Goal: Information Seeking & Learning: Learn about a topic

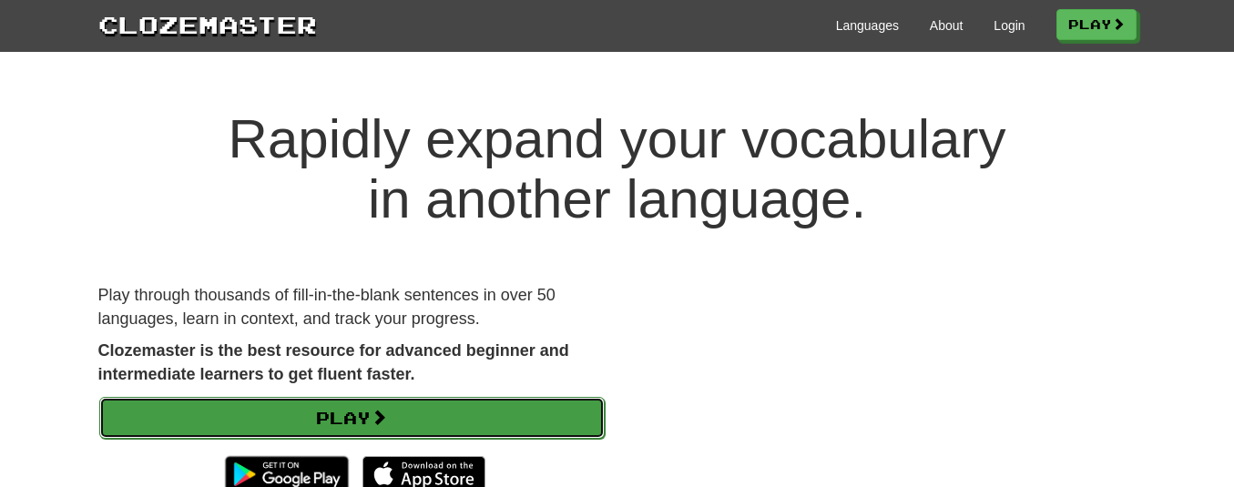
click at [289, 407] on link "Play" at bounding box center [351, 418] width 505 height 42
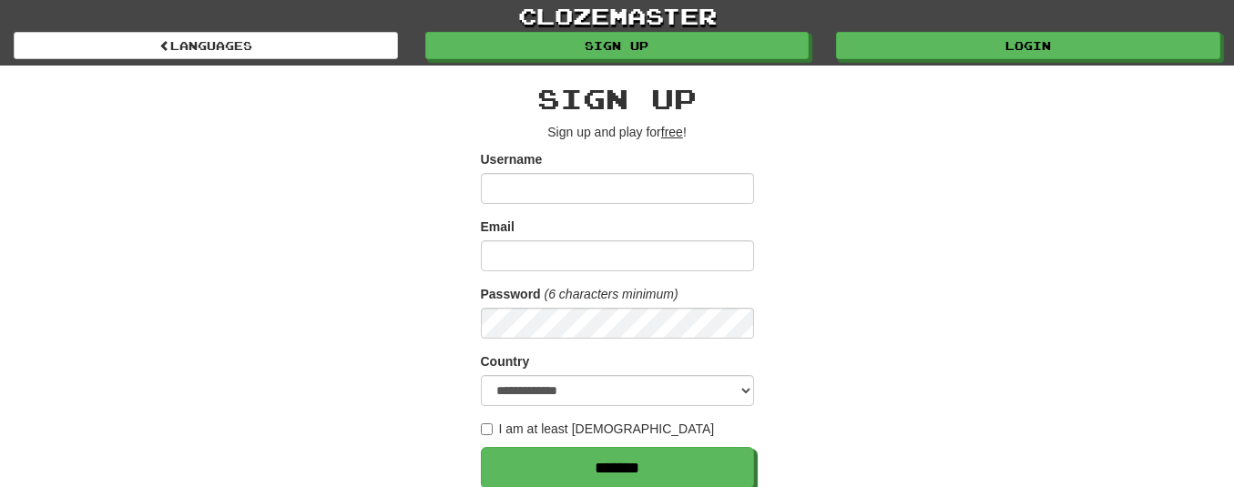
scroll to position [364, 0]
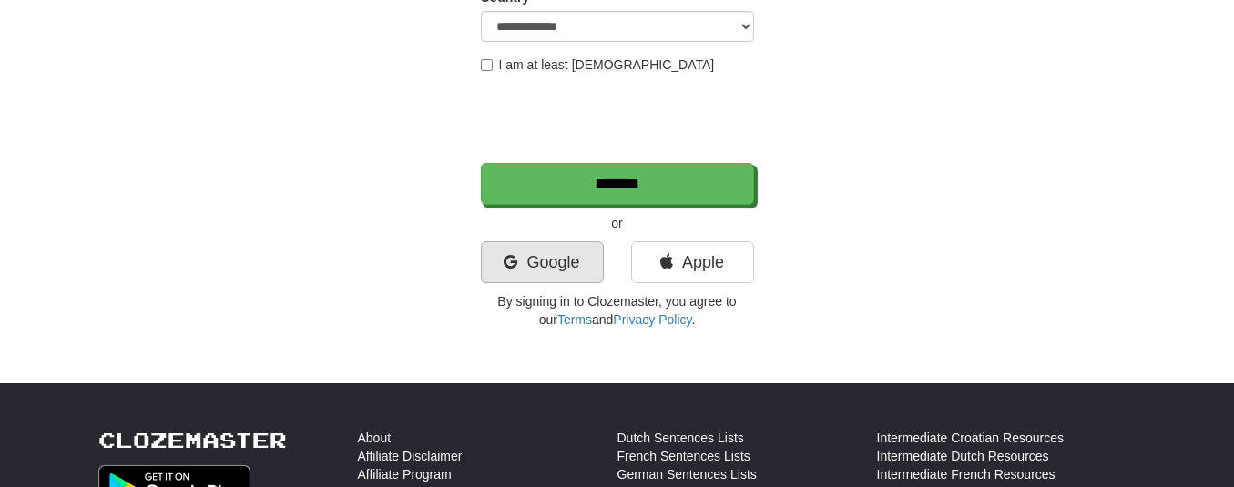
click at [513, 264] on icon at bounding box center [511, 262] width 14 height 16
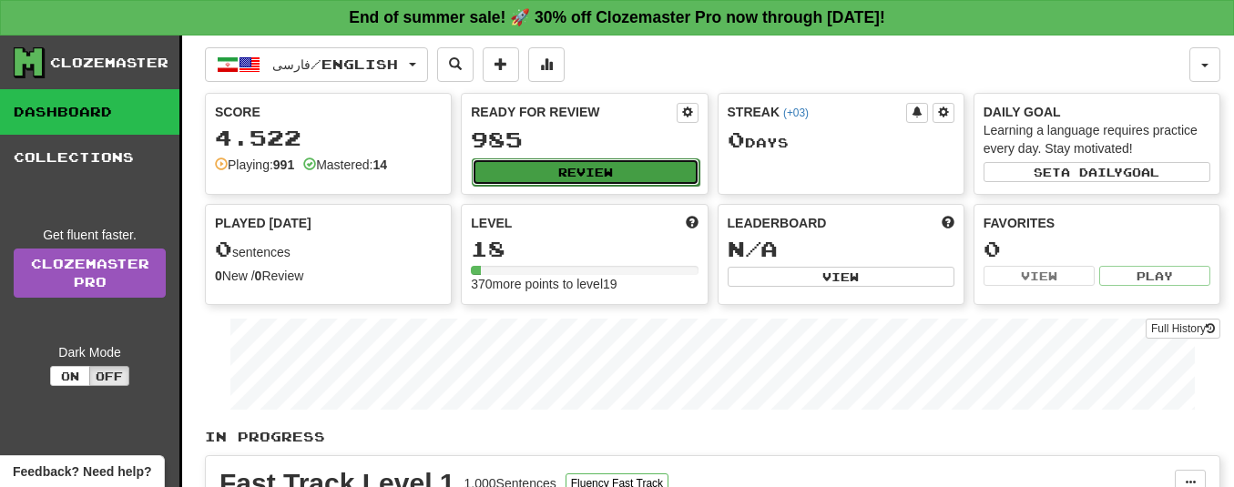
click at [486, 161] on button "Review" at bounding box center [585, 171] width 227 height 27
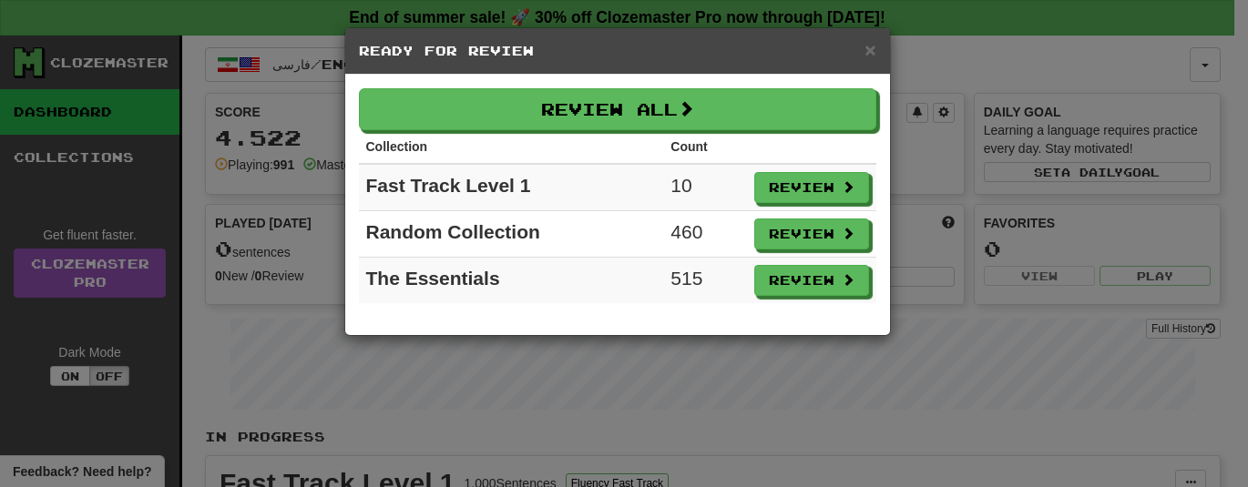
click at [1016, 354] on div "× Ready for Review Review All Collection Count Fast Track Level 1 10 Review Ran…" at bounding box center [624, 243] width 1248 height 487
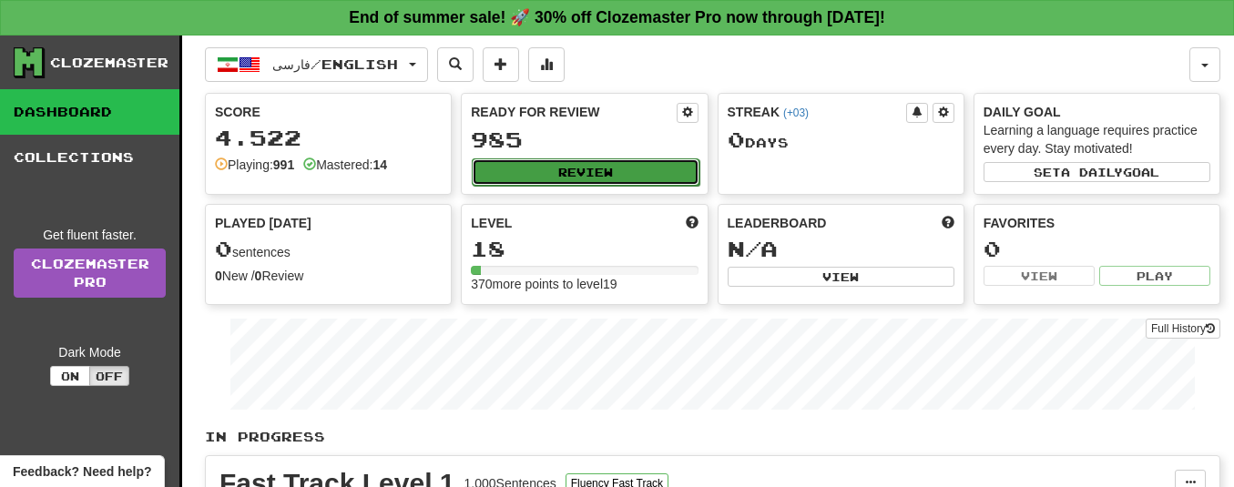
click at [539, 161] on button "Review" at bounding box center [585, 171] width 227 height 27
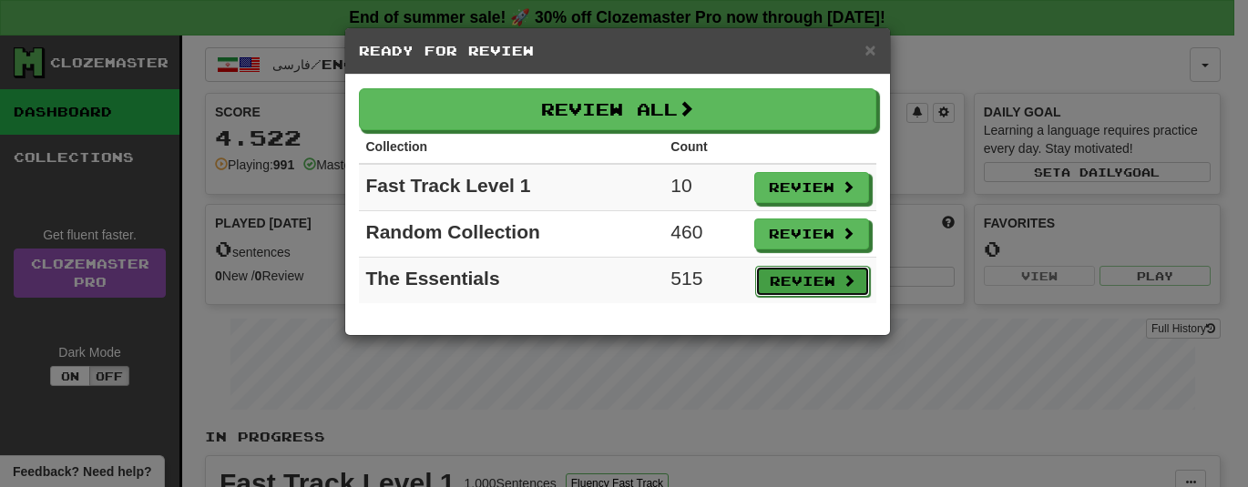
click at [828, 278] on button "Review" at bounding box center [812, 281] width 115 height 31
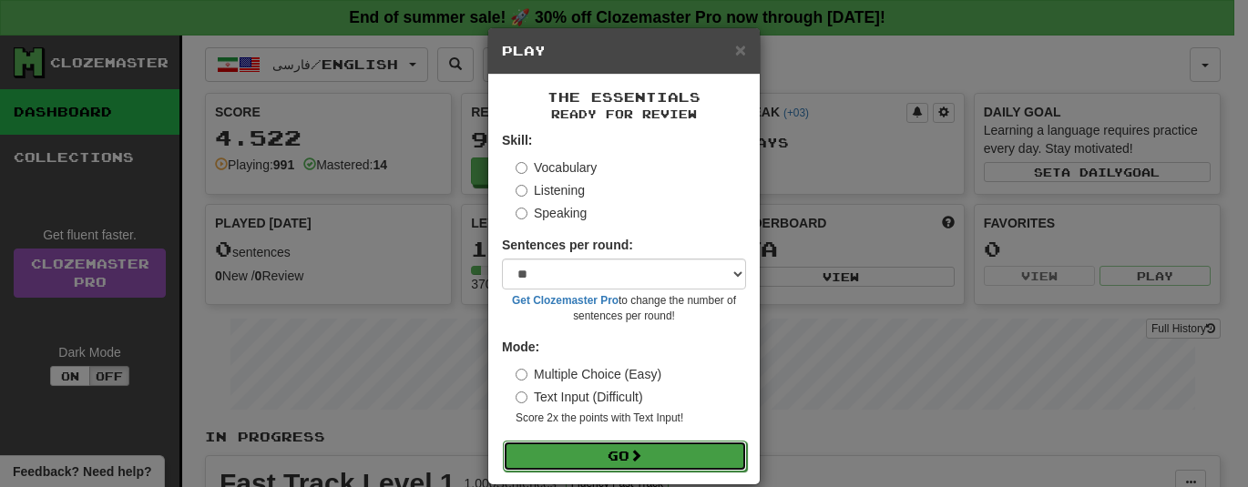
click at [611, 455] on button "Go" at bounding box center [625, 456] width 244 height 31
